Goal: Check status: Check status

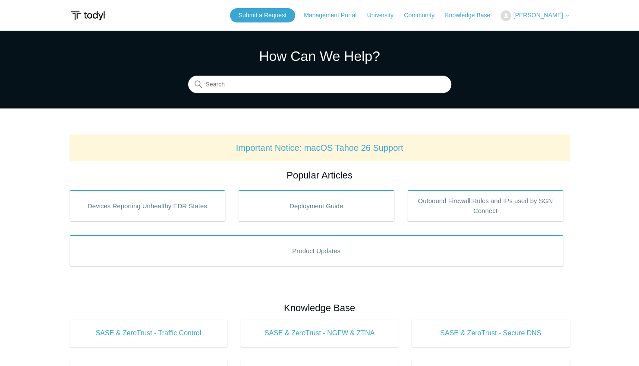
click at [544, 14] on span "[PERSON_NAME]" at bounding box center [538, 15] width 50 height 7
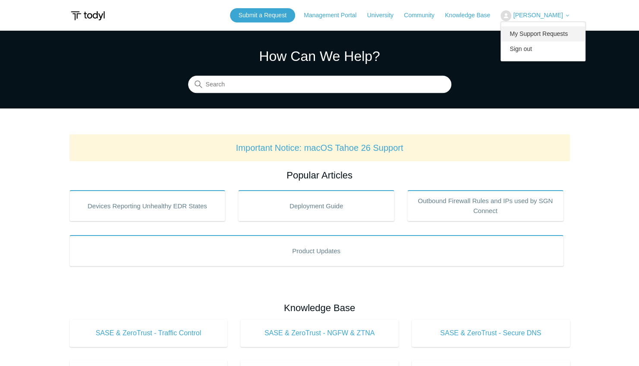
click at [554, 35] on link "My Support Requests" at bounding box center [543, 33] width 84 height 15
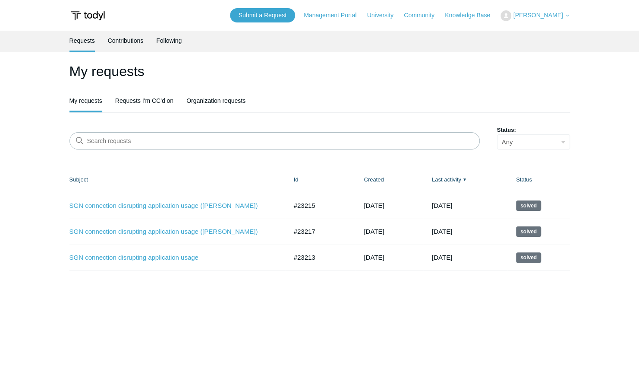
click at [554, 35] on ul "Requests Contributions Following" at bounding box center [320, 42] width 501 height 22
click at [205, 206] on link "SGN connection disrupting application usage ([PERSON_NAME])" at bounding box center [172, 206] width 205 height 10
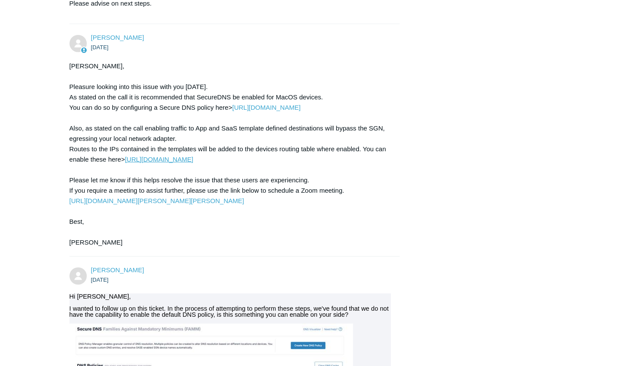
scroll to position [1199, 0]
